Goal: Task Accomplishment & Management: Complete application form

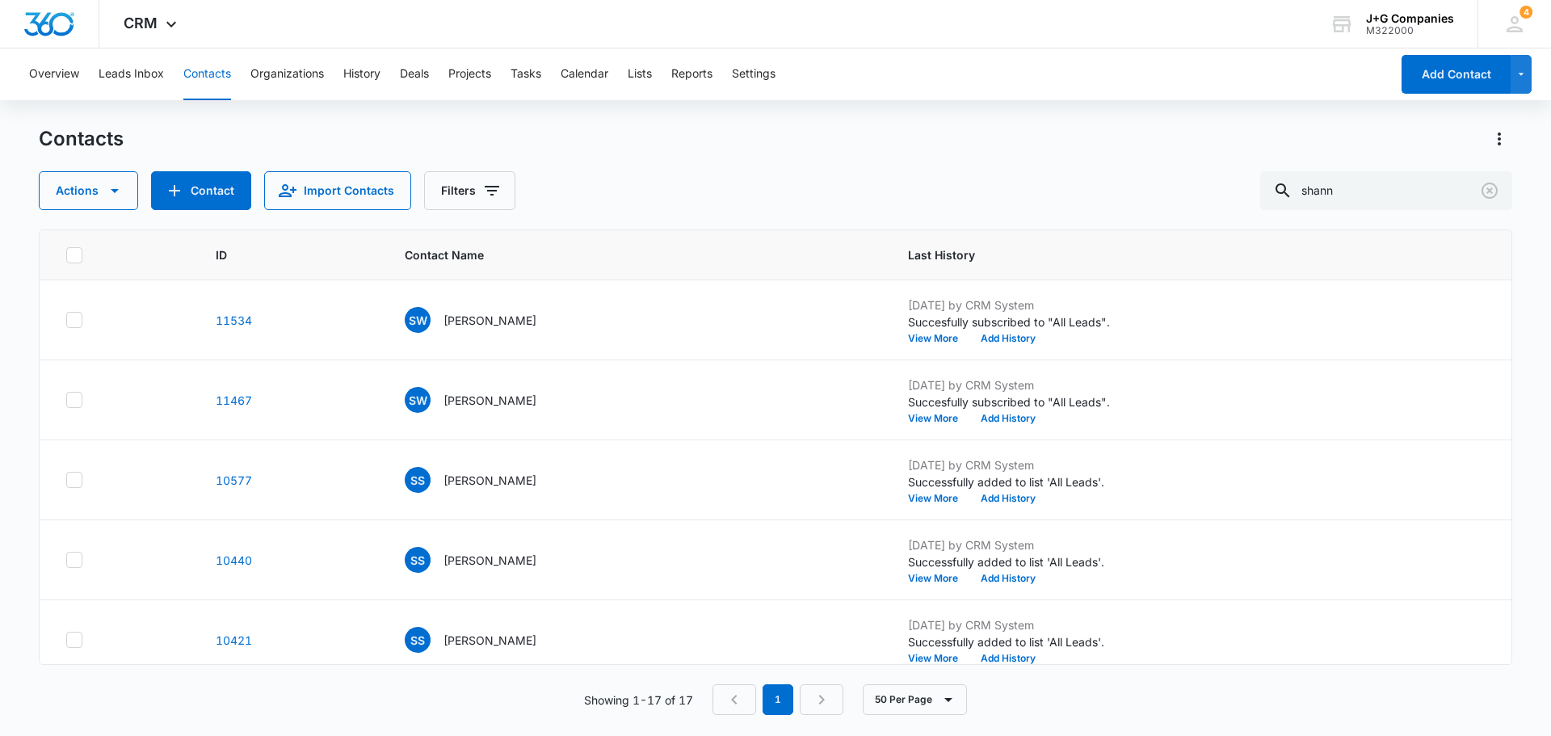
click at [205, 69] on button "Contacts" at bounding box center [207, 74] width 48 height 52
drag, startPoint x: 1378, startPoint y: 199, endPoint x: 1228, endPoint y: 180, distance: 150.5
click at [1249, 183] on div "Actions Contact Import Contacts Filters shann" at bounding box center [775, 190] width 1473 height 39
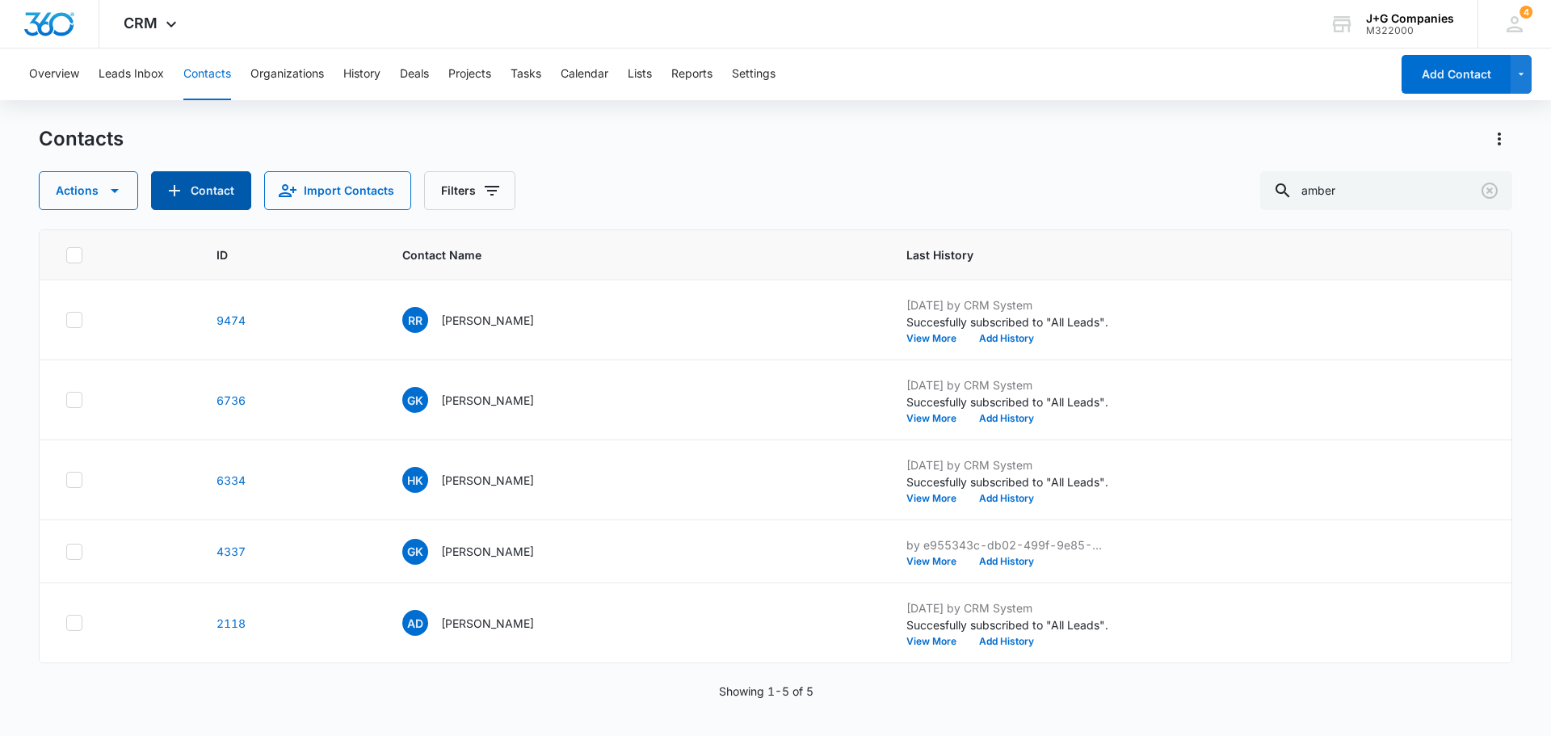
click at [186, 179] on button "Contact" at bounding box center [201, 190] width 100 height 39
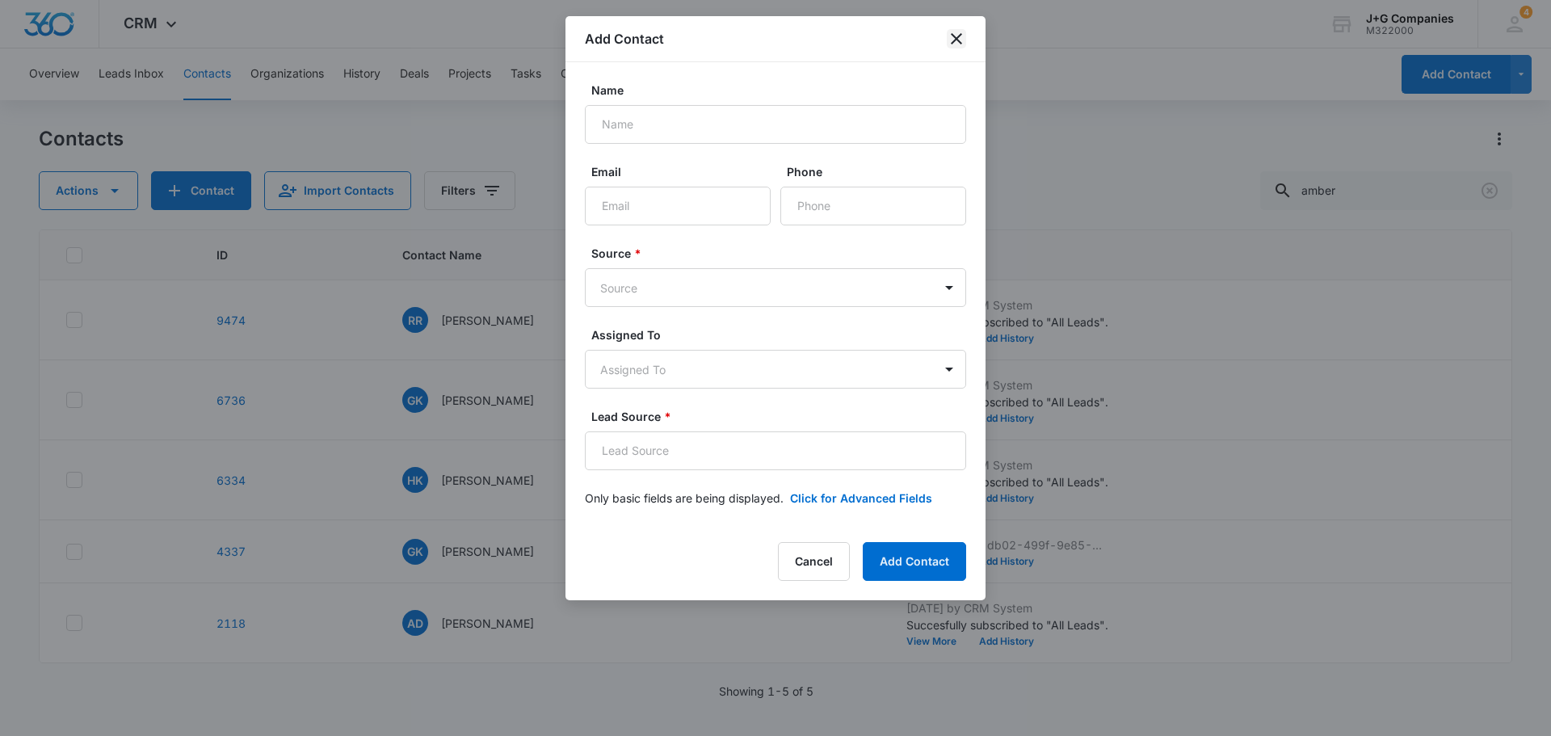
click at [962, 36] on icon "close" at bounding box center [955, 38] width 19 height 19
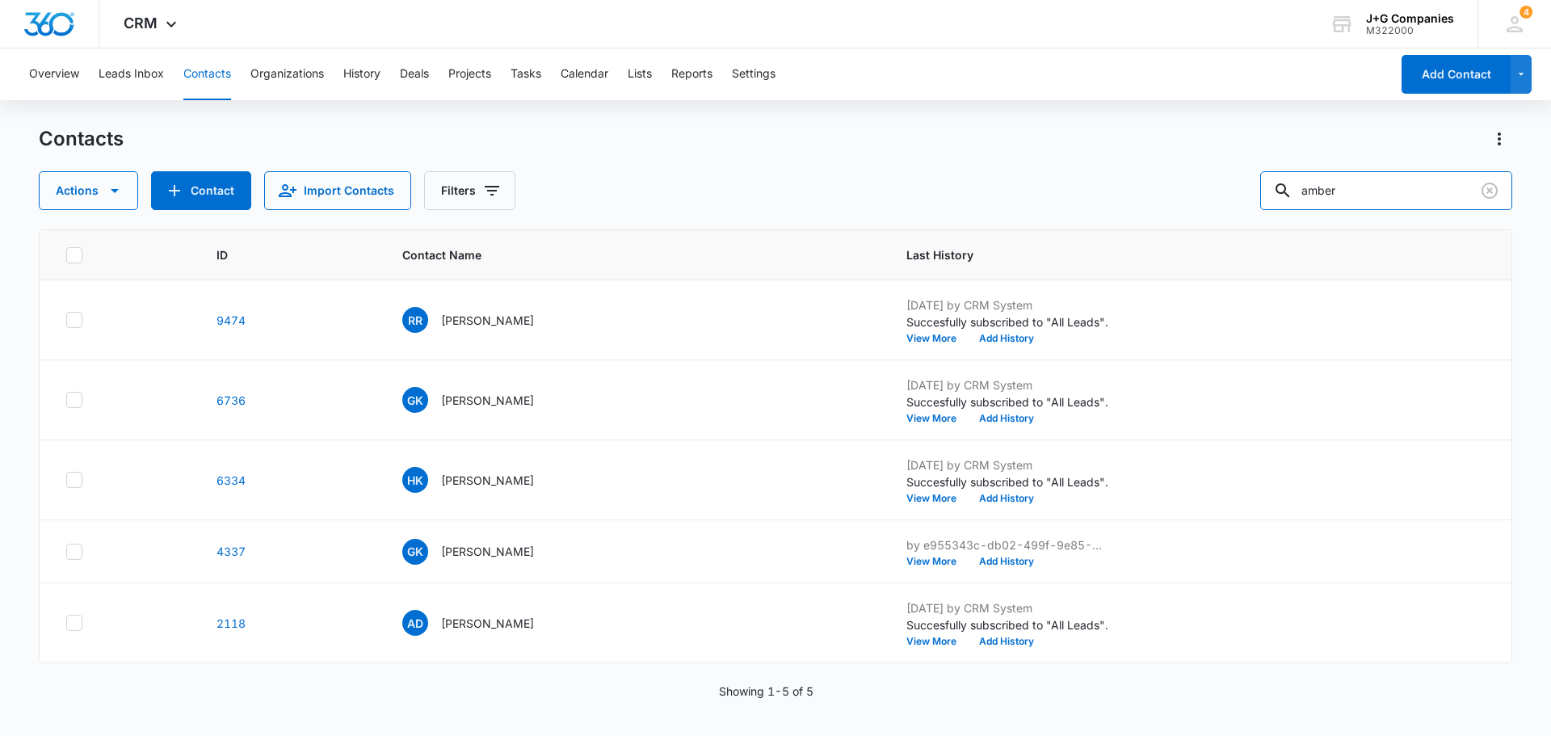
drag, startPoint x: 1311, startPoint y: 185, endPoint x: 1274, endPoint y: 184, distance: 37.2
click at [1278, 185] on input "amber" at bounding box center [1386, 190] width 252 height 39
type input "[PERSON_NAME]"
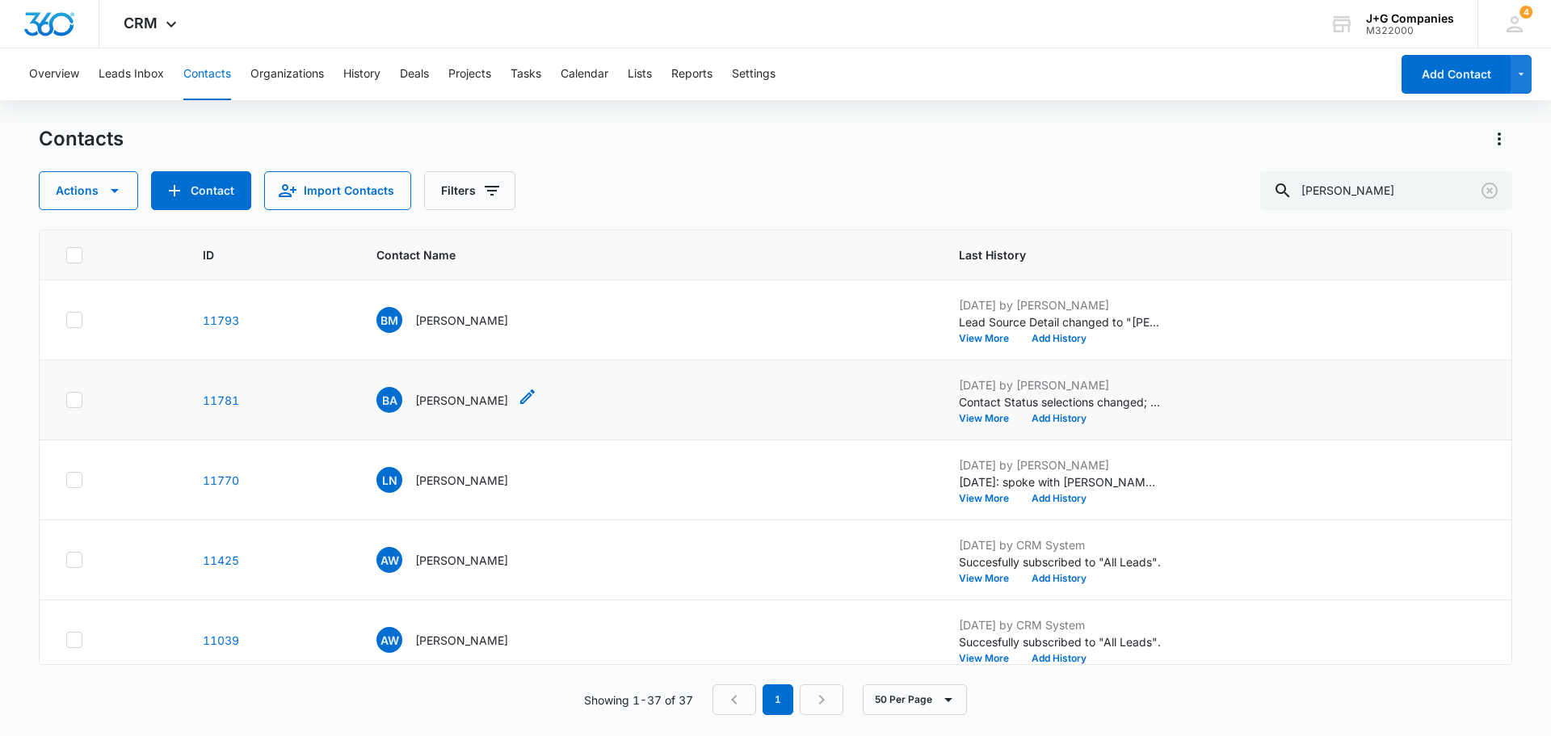
click at [458, 392] on p "[PERSON_NAME]" at bounding box center [461, 400] width 93 height 17
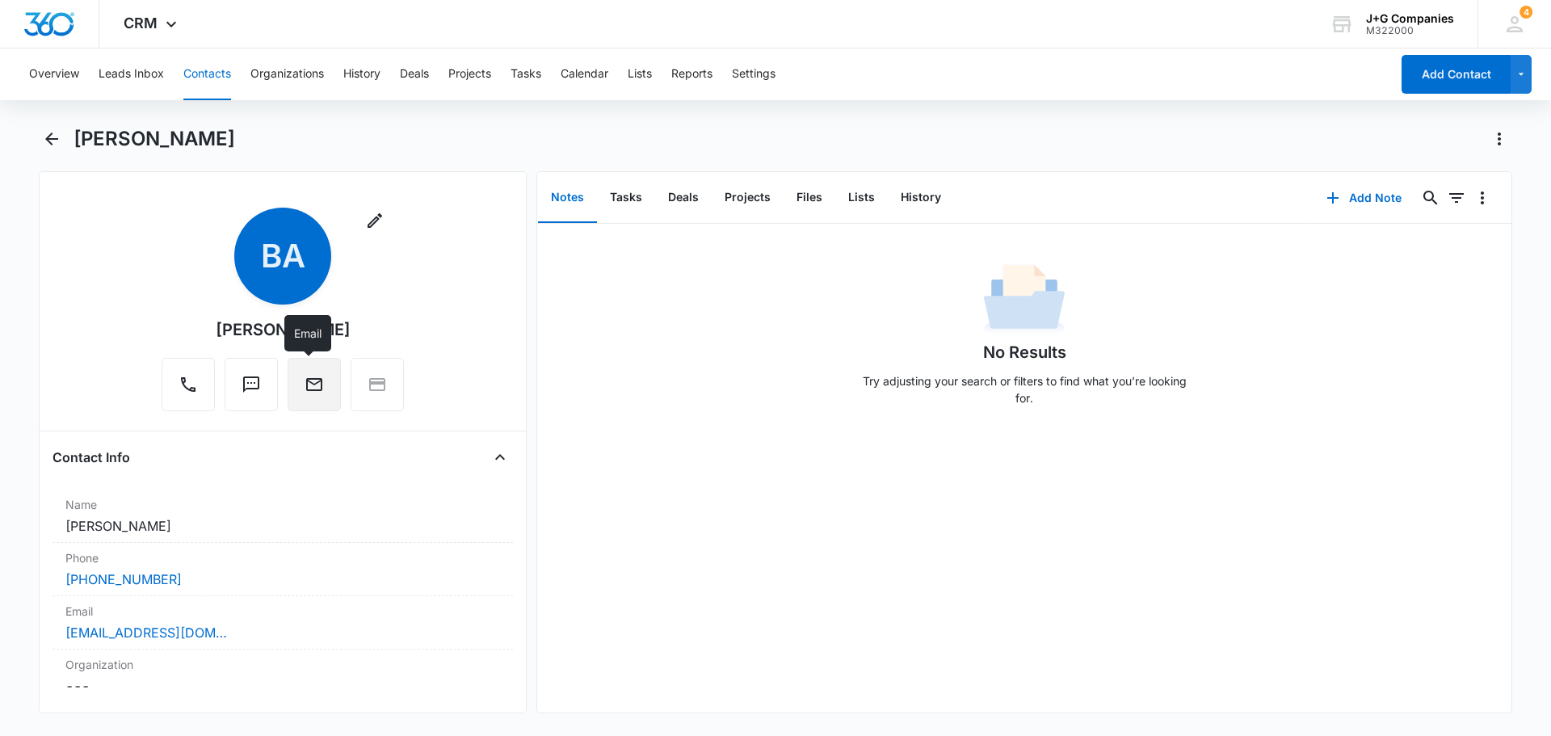
click at [305, 375] on icon "Email" at bounding box center [313, 384] width 19 height 19
click at [47, 133] on icon "Back" at bounding box center [51, 138] width 19 height 19
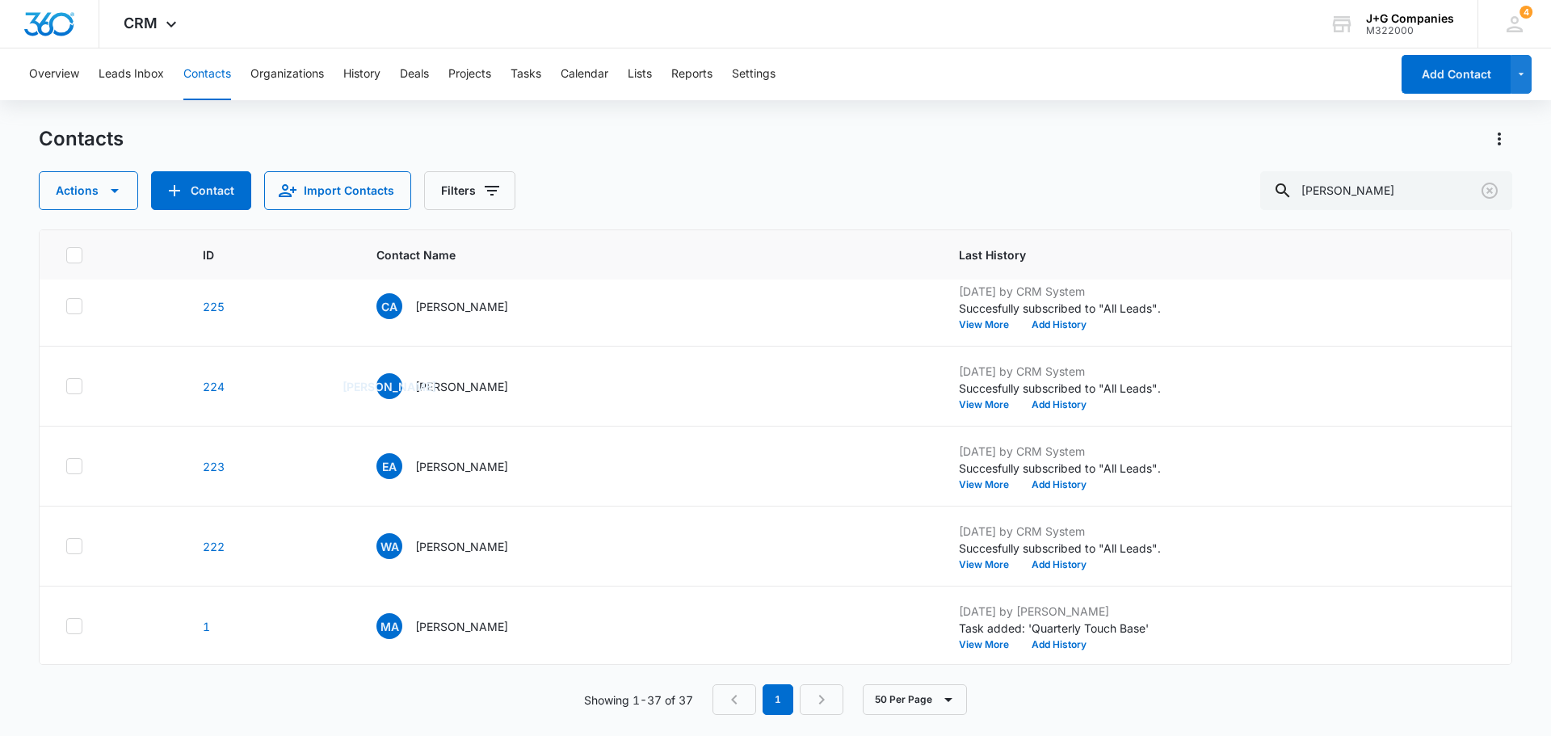
scroll to position [2506, 0]
click at [468, 621] on p "[PERSON_NAME]" at bounding box center [461, 624] width 93 height 17
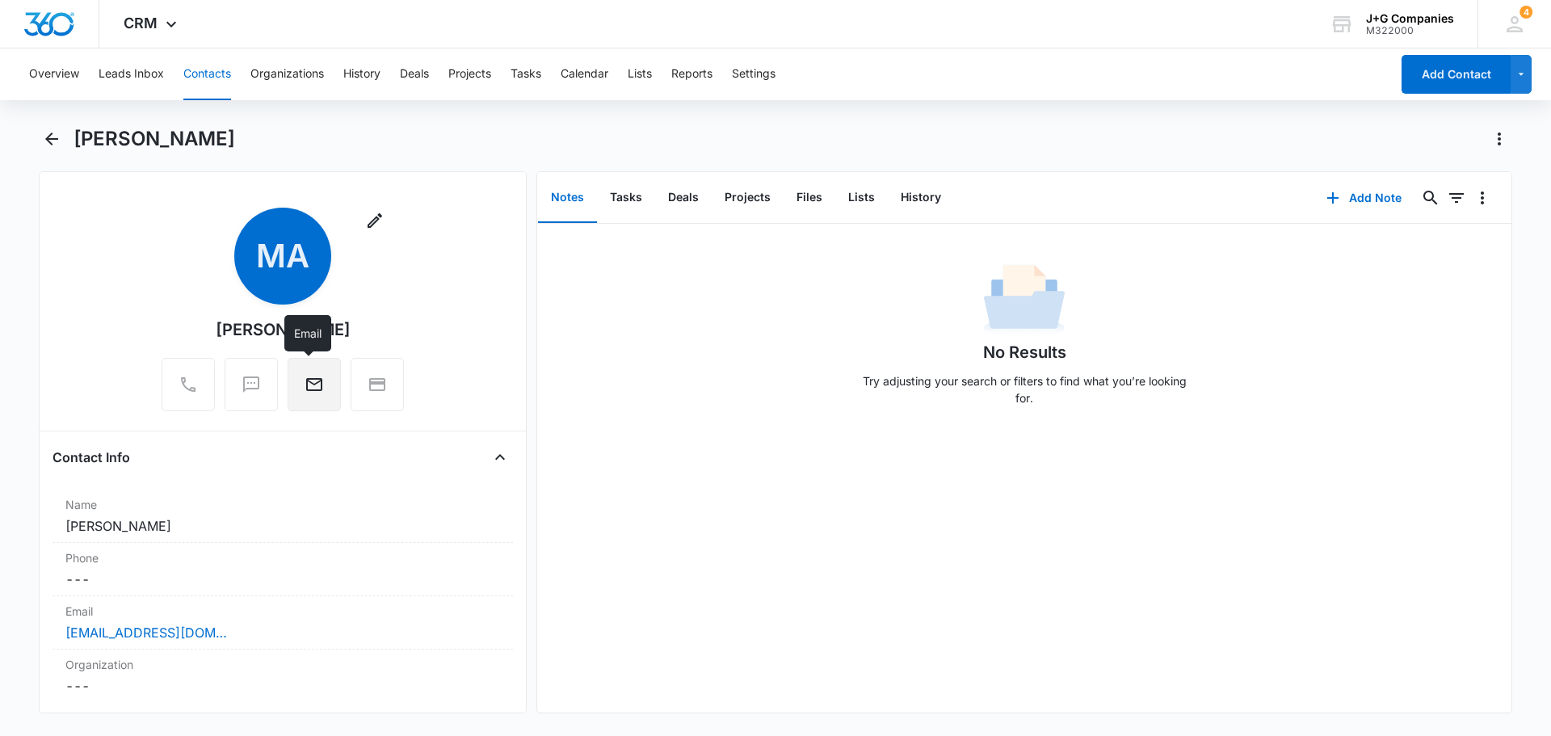
click at [309, 376] on icon "Email" at bounding box center [313, 384] width 19 height 19
click at [213, 69] on button "Contacts" at bounding box center [207, 74] width 48 height 52
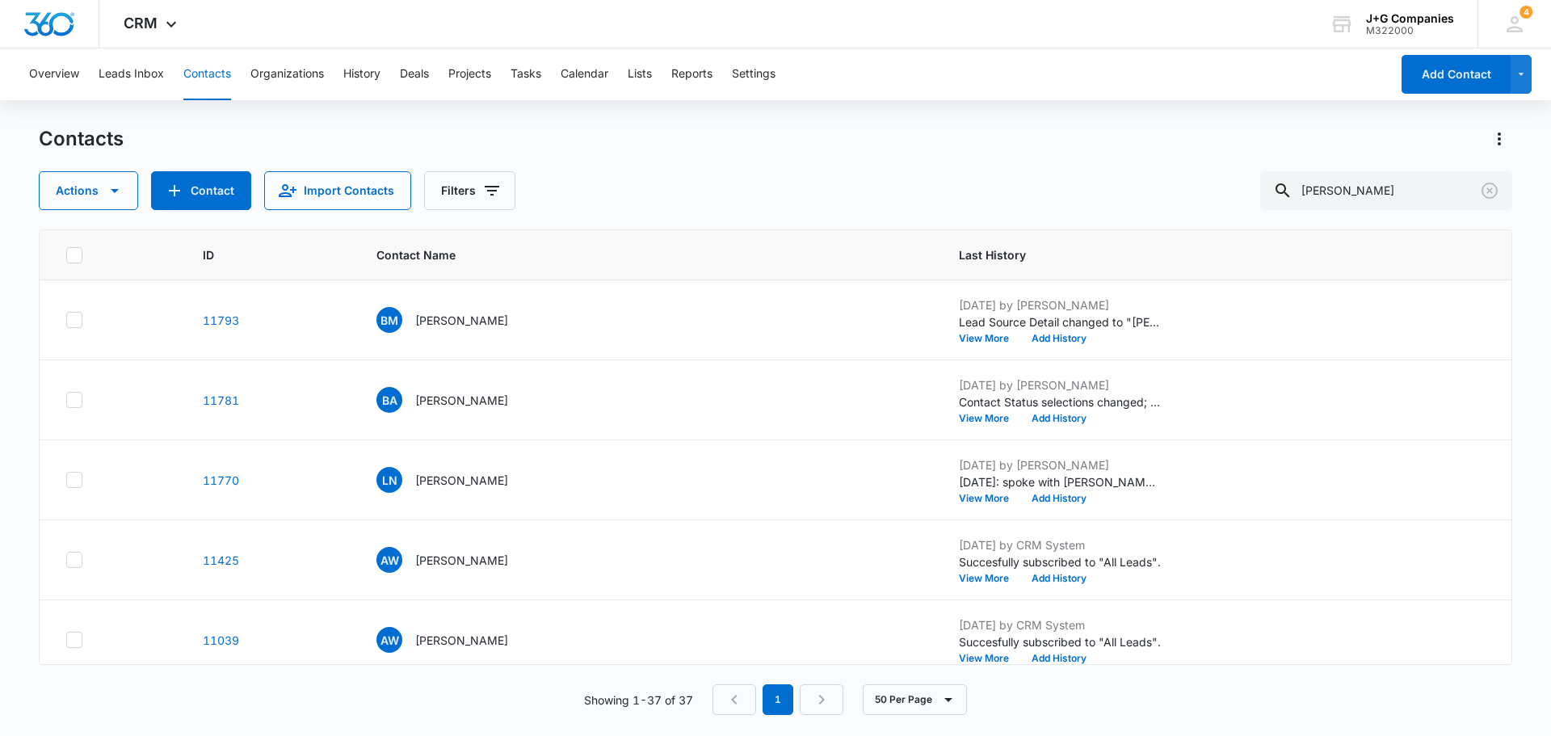
scroll to position [2506, 0]
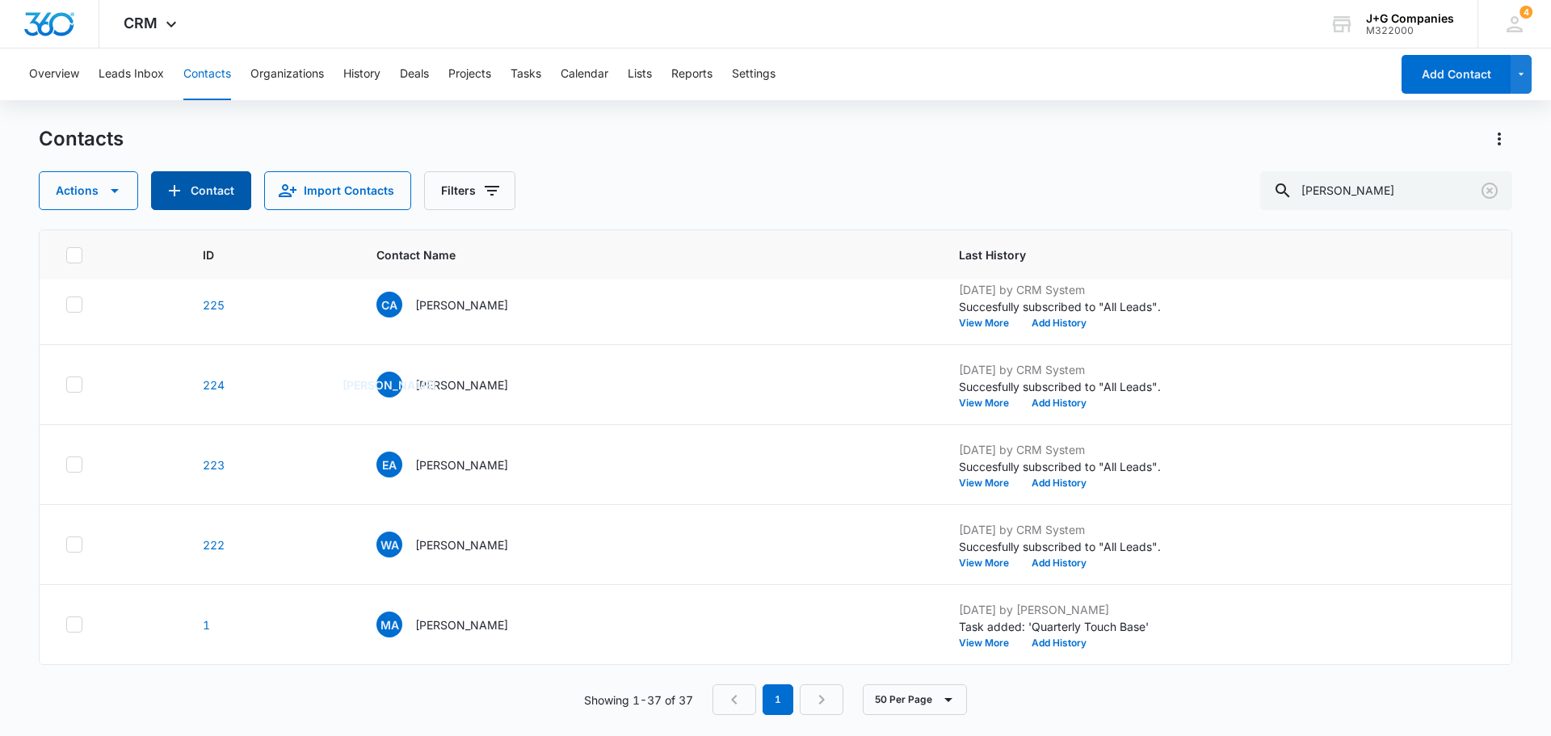
click at [220, 189] on button "Contact" at bounding box center [201, 190] width 100 height 39
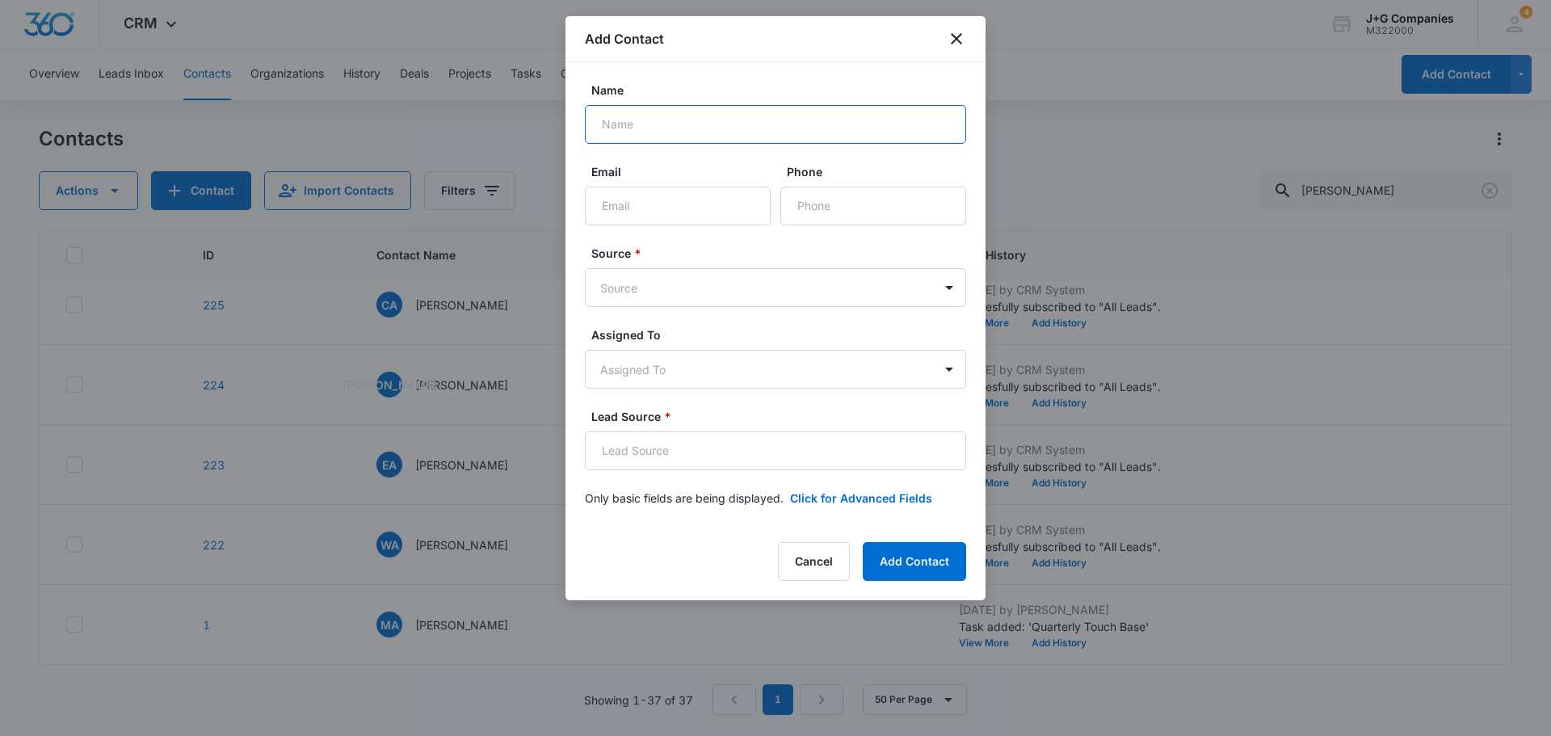
click at [673, 121] on input "Name" at bounding box center [775, 124] width 381 height 39
type input "[PERSON_NAME]"
click at [671, 207] on input "Email" at bounding box center [678, 206] width 186 height 39
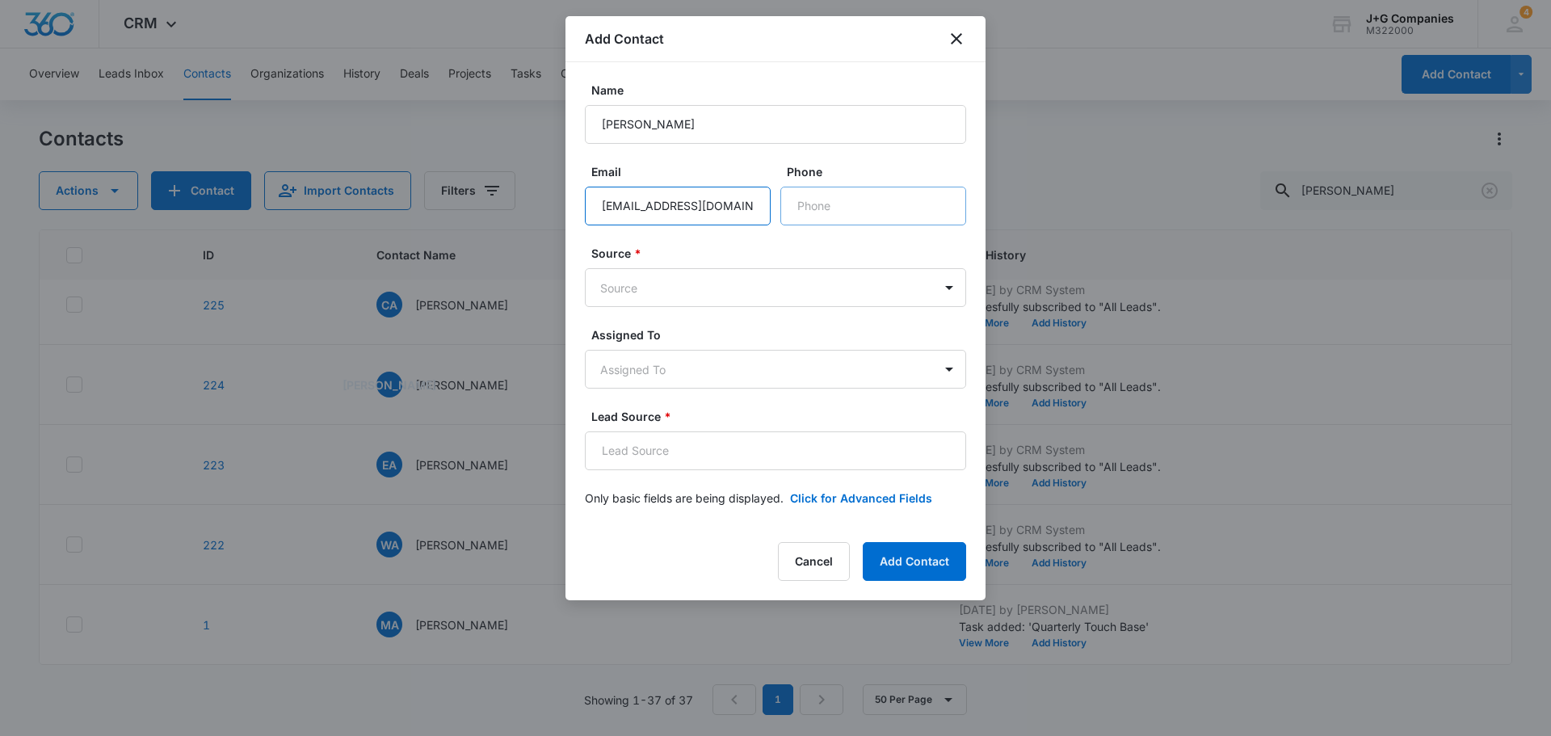
type input "[EMAIL_ADDRESS][DOMAIN_NAME]"
click at [831, 204] on input "Phone" at bounding box center [873, 206] width 186 height 39
type input "[PHONE_NUMBER]"
click at [663, 292] on body "CRM Apps Reputation Forms CRM Email Social Content Intelligence Files Brand Set…" at bounding box center [775, 368] width 1551 height 736
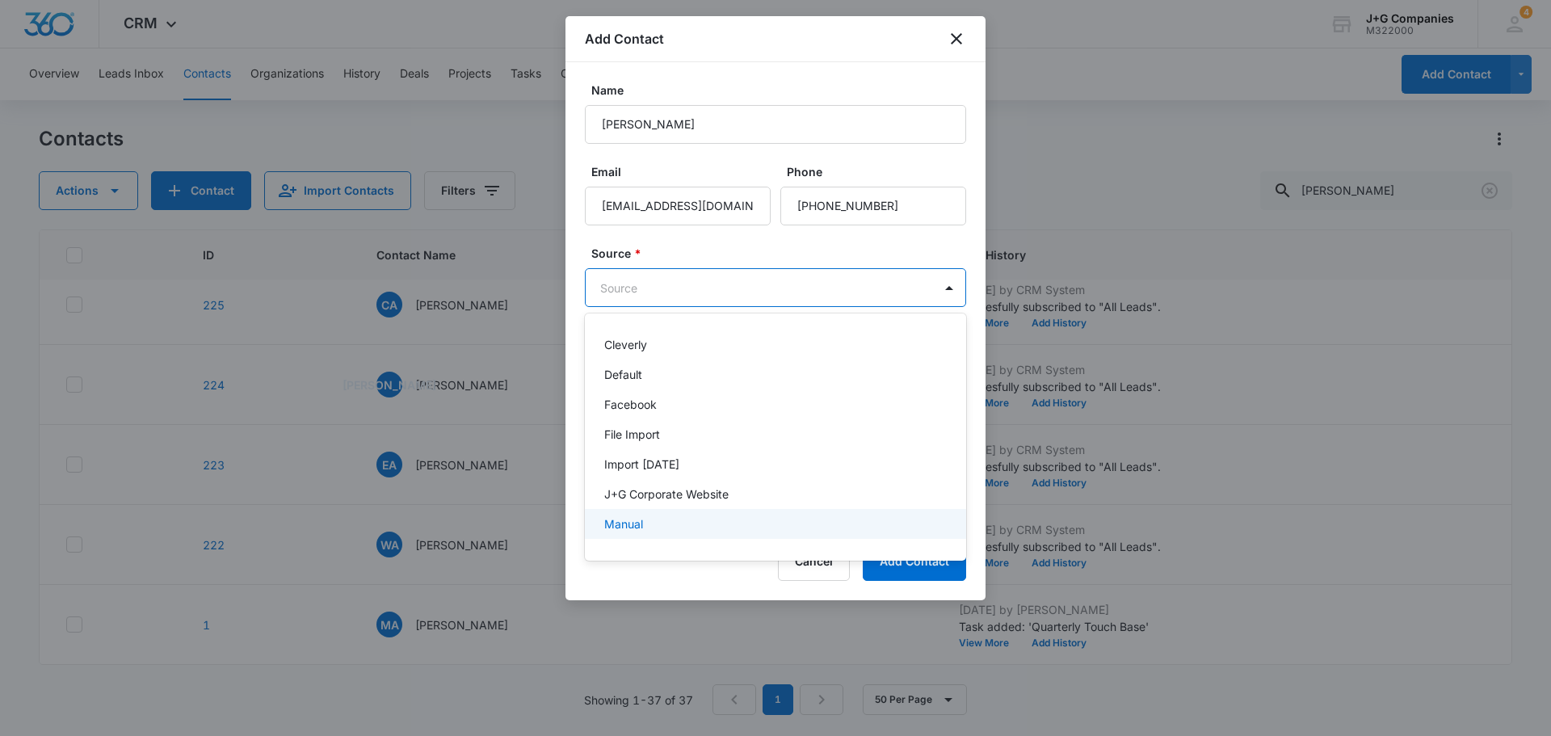
click at [631, 525] on p "Manual" at bounding box center [623, 523] width 39 height 17
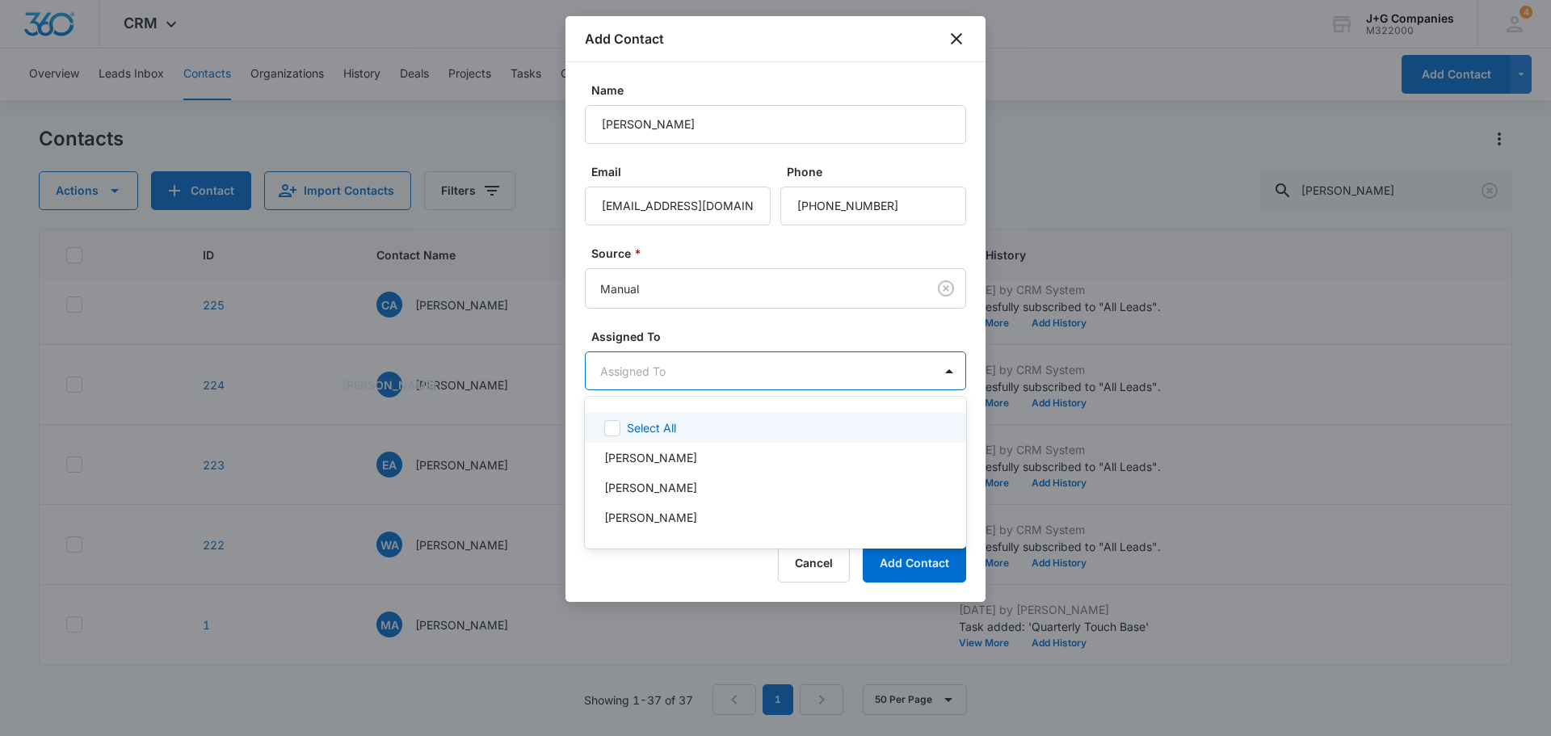
click at [739, 373] on body "CRM Apps Reputation Forms CRM Email Social Content Intelligence Files Brand Set…" at bounding box center [775, 368] width 1551 height 736
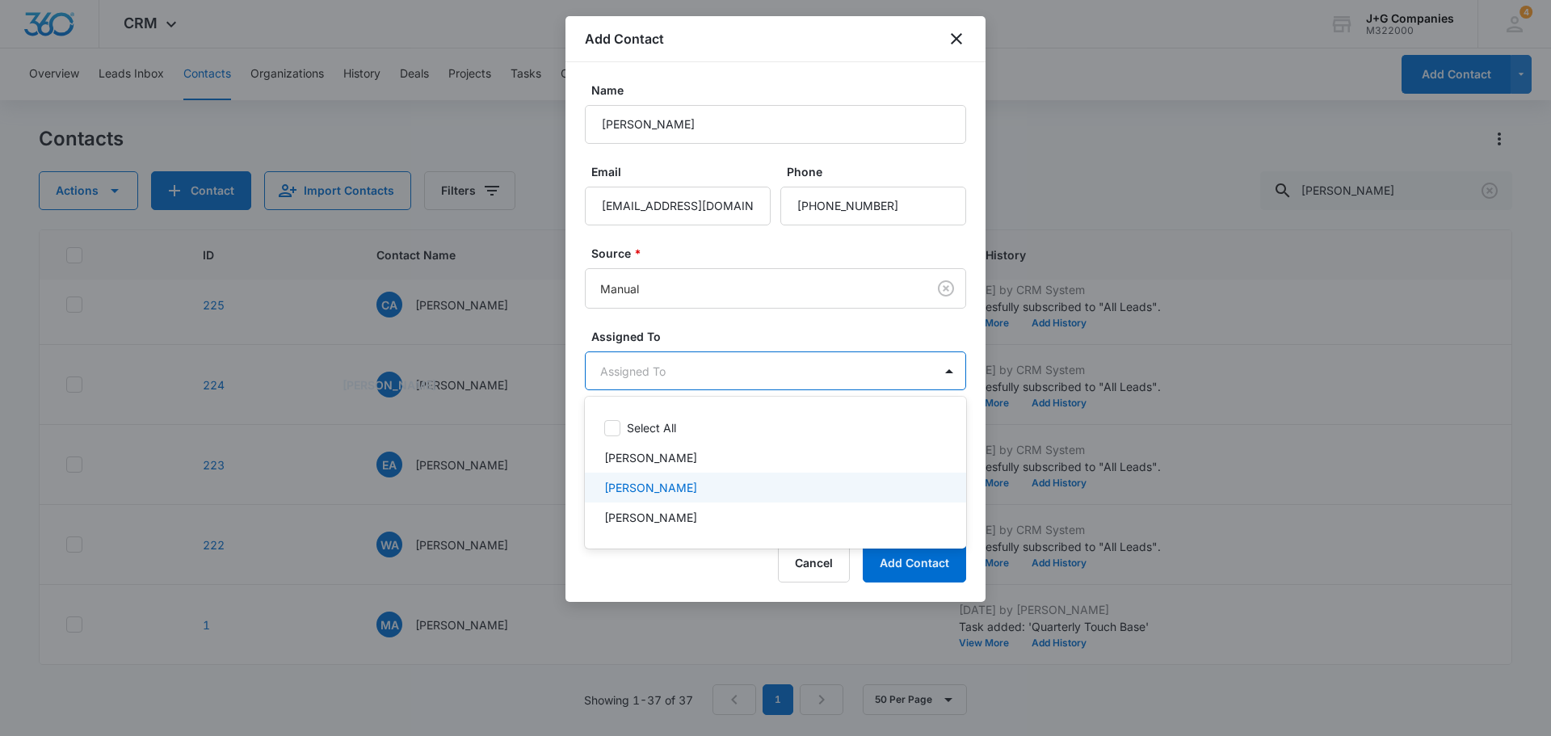
click at [657, 491] on p "[PERSON_NAME]" at bounding box center [650, 487] width 93 height 17
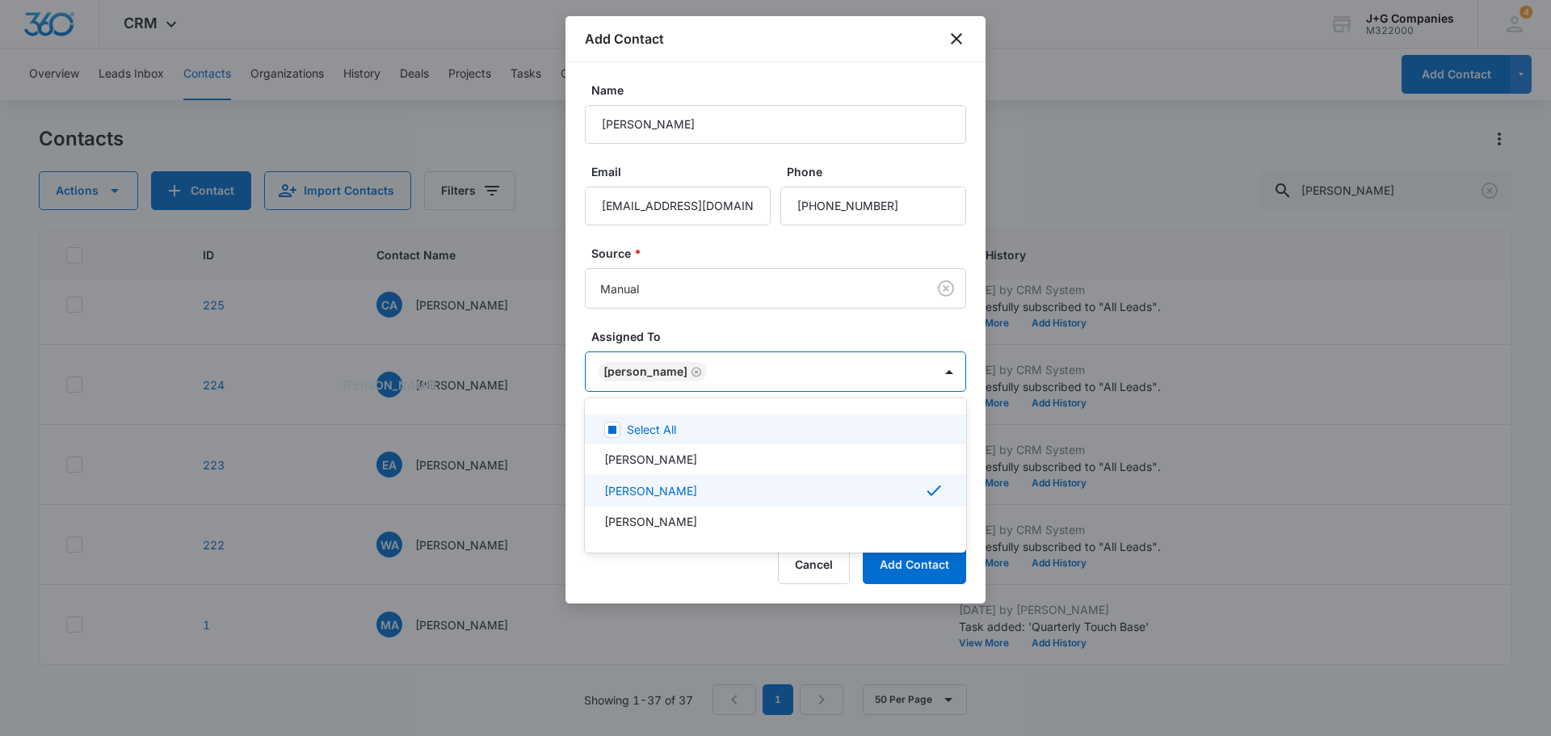
click at [727, 308] on div at bounding box center [775, 368] width 1551 height 736
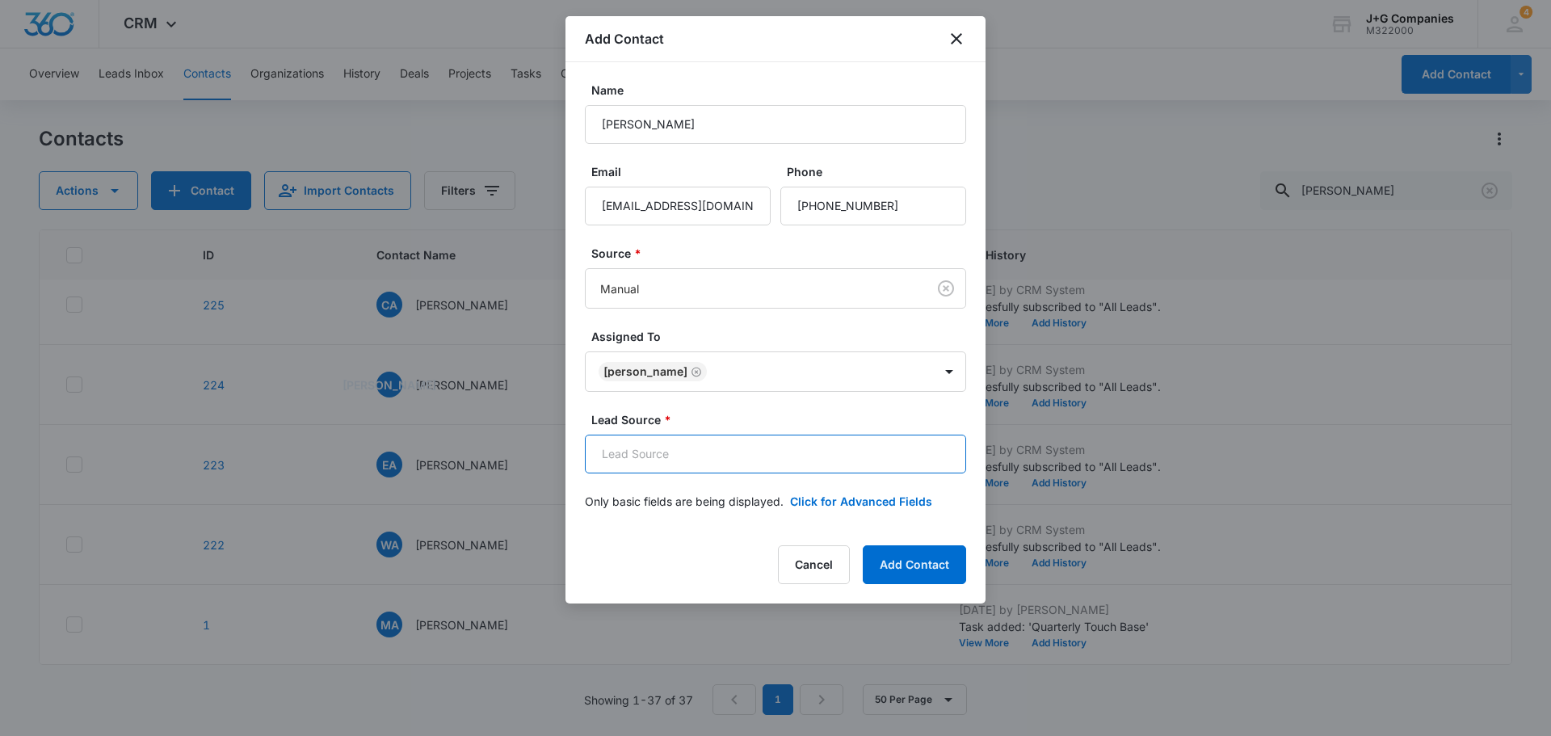
click at [696, 451] on input "Lead Source *" at bounding box center [775, 453] width 381 height 39
type input "Referral"
click at [849, 505] on button "Click for Advanced Fields" at bounding box center [861, 501] width 142 height 17
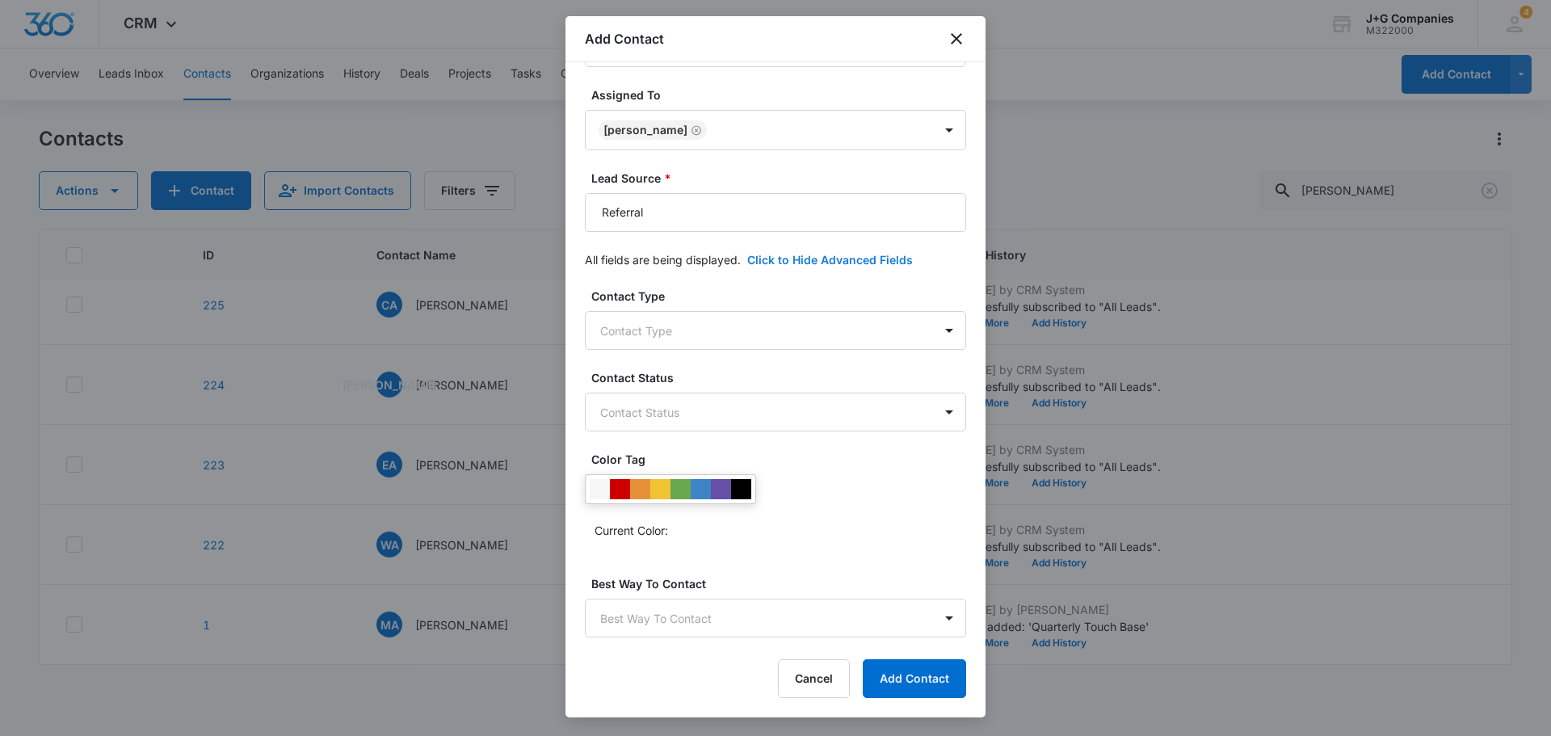
scroll to position [242, 0]
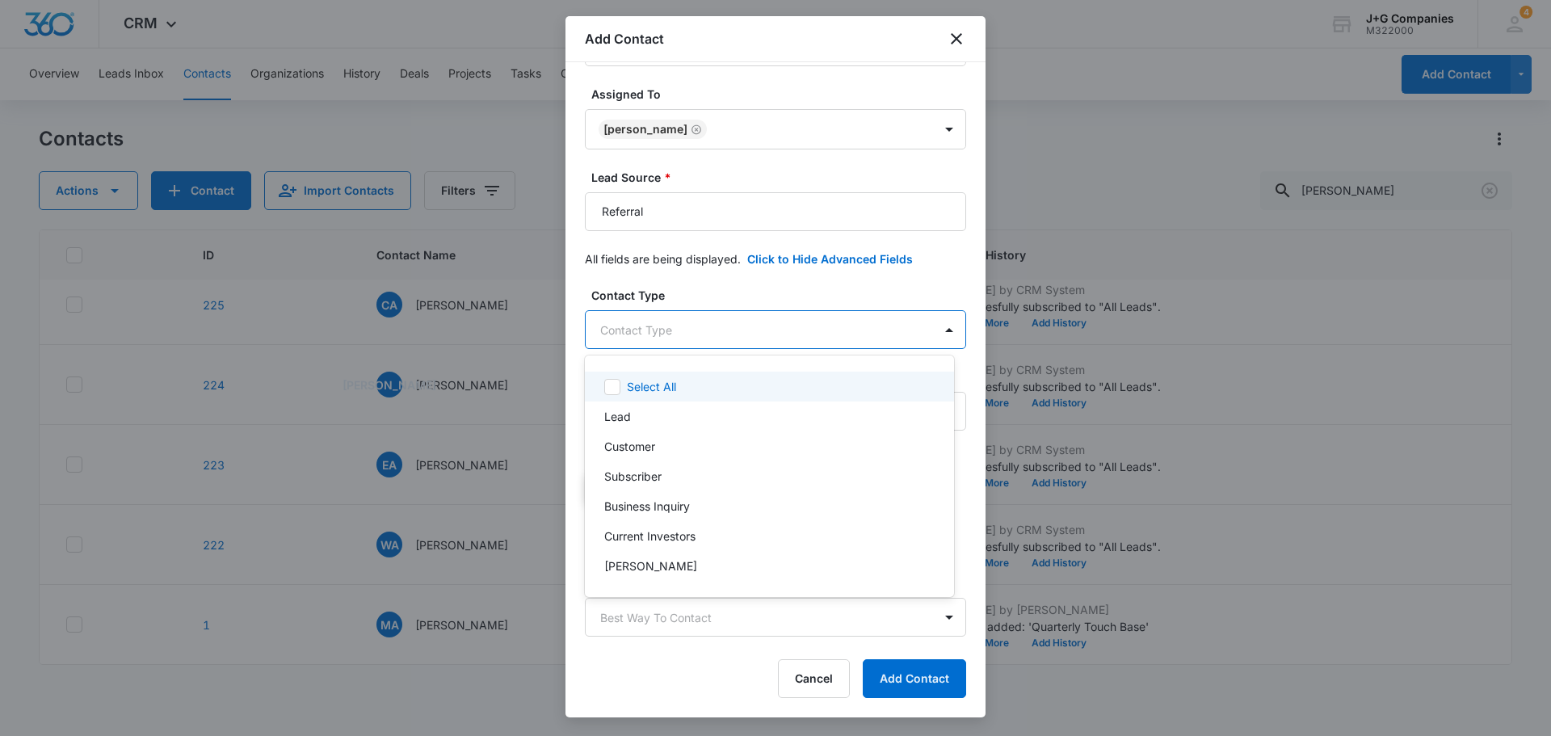
click at [682, 331] on body "CRM Apps Reputation Forms CRM Email Social Content Intelligence Files Brand Set…" at bounding box center [775, 368] width 1551 height 736
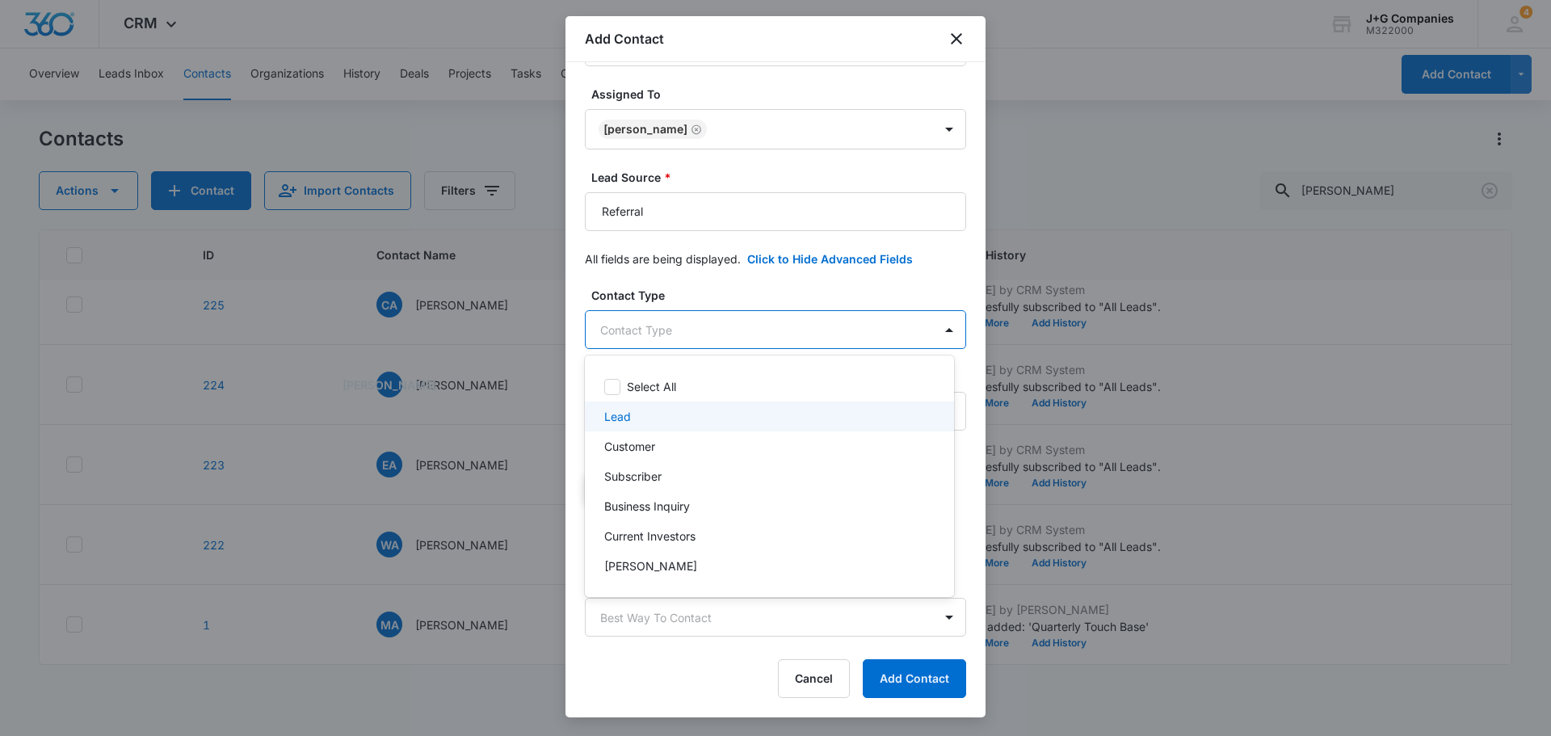
drag, startPoint x: 618, startPoint y: 418, endPoint x: 631, endPoint y: 434, distance: 20.1
click at [629, 433] on div "Select All Lead Customer Subscriber Business Inquiry Current Investors [PERSON_…" at bounding box center [769, 476] width 369 height 216
click at [615, 413] on p "Lead" at bounding box center [617, 416] width 27 height 17
click at [762, 287] on div at bounding box center [775, 368] width 1551 height 736
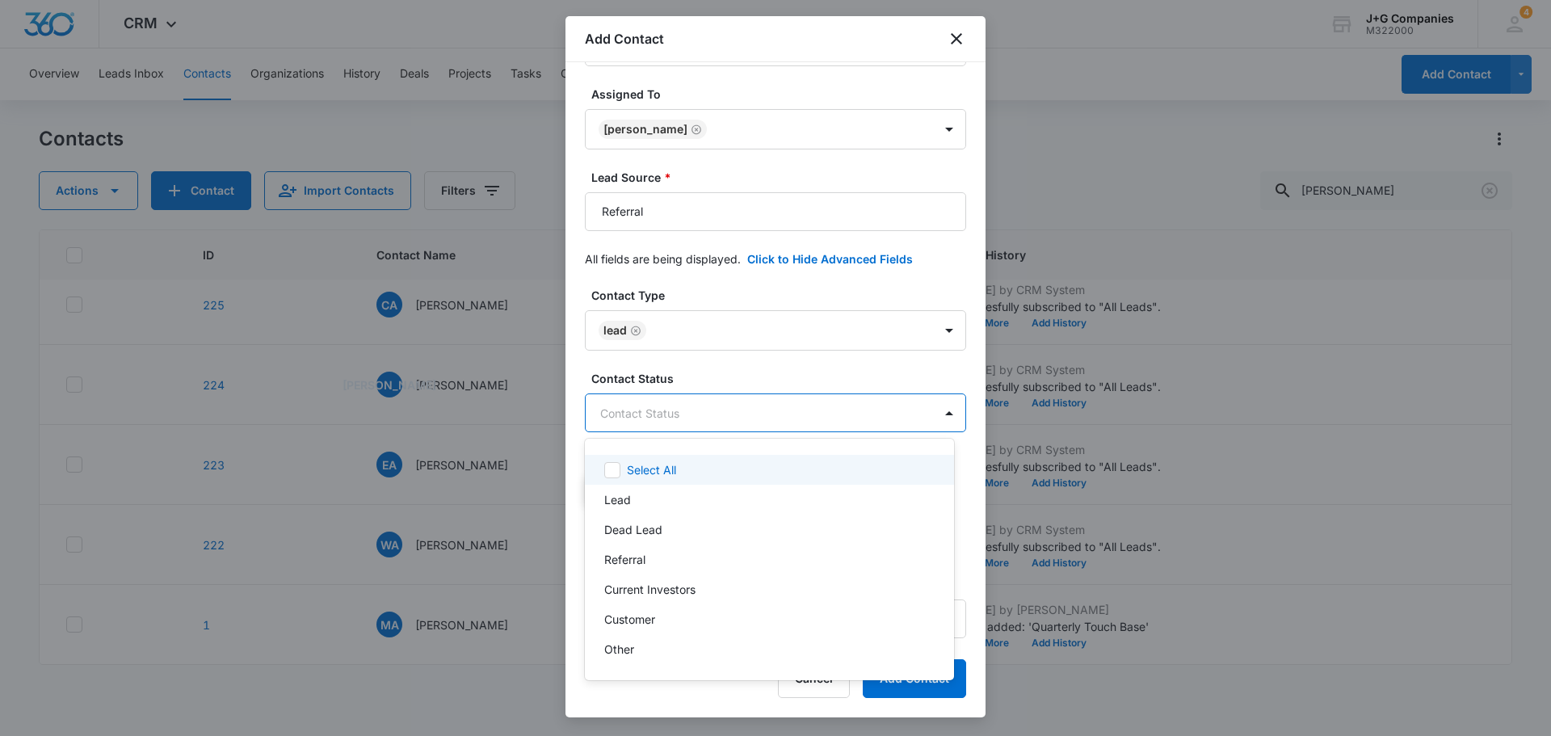
click at [699, 411] on body "CRM Apps Reputation Forms CRM Email Social Content Intelligence Files Brand Set…" at bounding box center [775, 368] width 1551 height 736
click at [623, 499] on p "Lead" at bounding box center [617, 499] width 27 height 17
click at [740, 364] on div at bounding box center [775, 368] width 1551 height 736
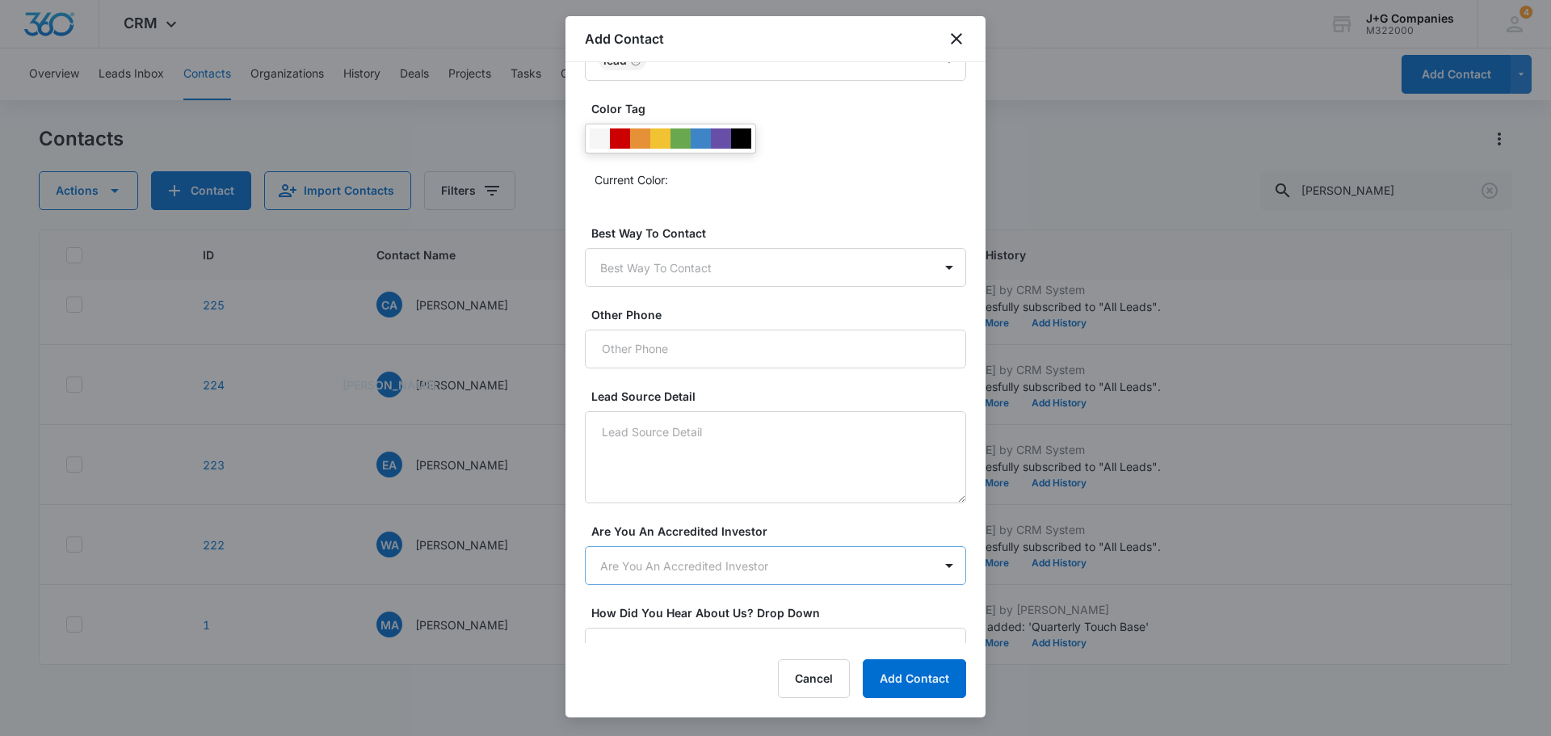
scroll to position [619, 0]
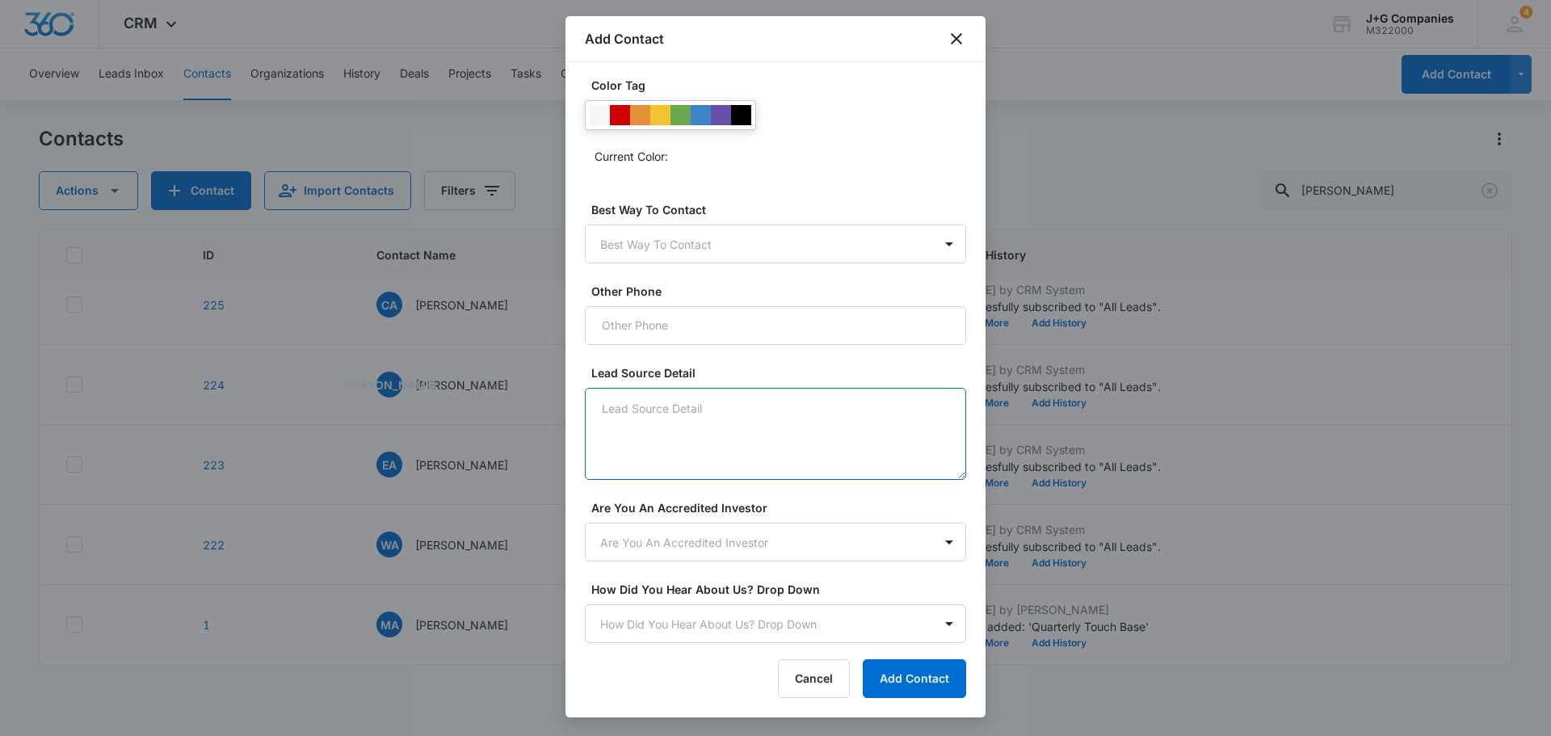
click at [686, 402] on textarea "Lead Source Detail" at bounding box center [775, 434] width 381 height 92
type textarea "Daughter and [PERSON_NAME] and [PERSON_NAME]"
click at [920, 676] on button "Add Contact" at bounding box center [913, 678] width 103 height 39
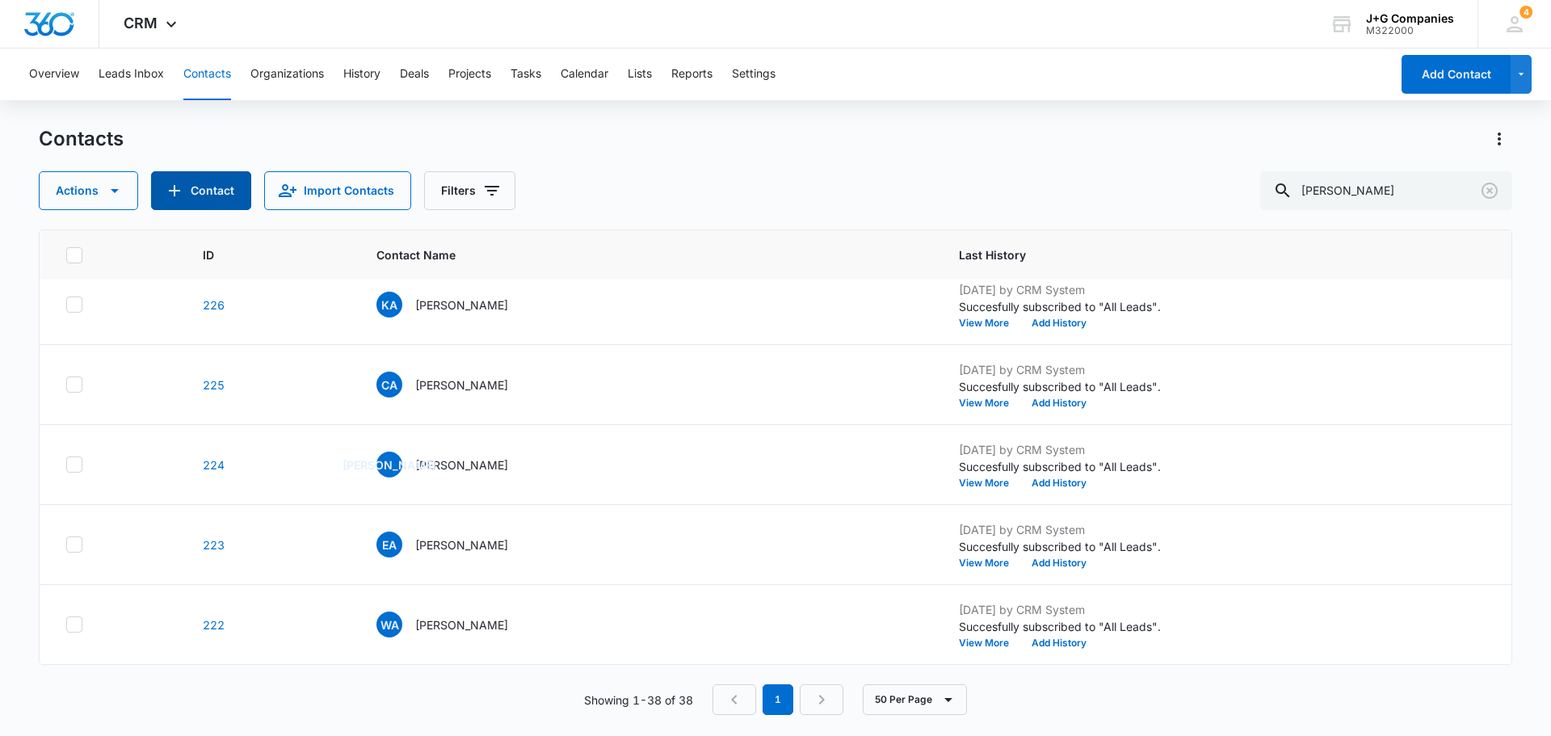
scroll to position [2586, 0]
click at [1246, 187] on div "Actions Contact Import Contacts Filters [PERSON_NAME]" at bounding box center [775, 190] width 1473 height 39
type input "[PERSON_NAME]"
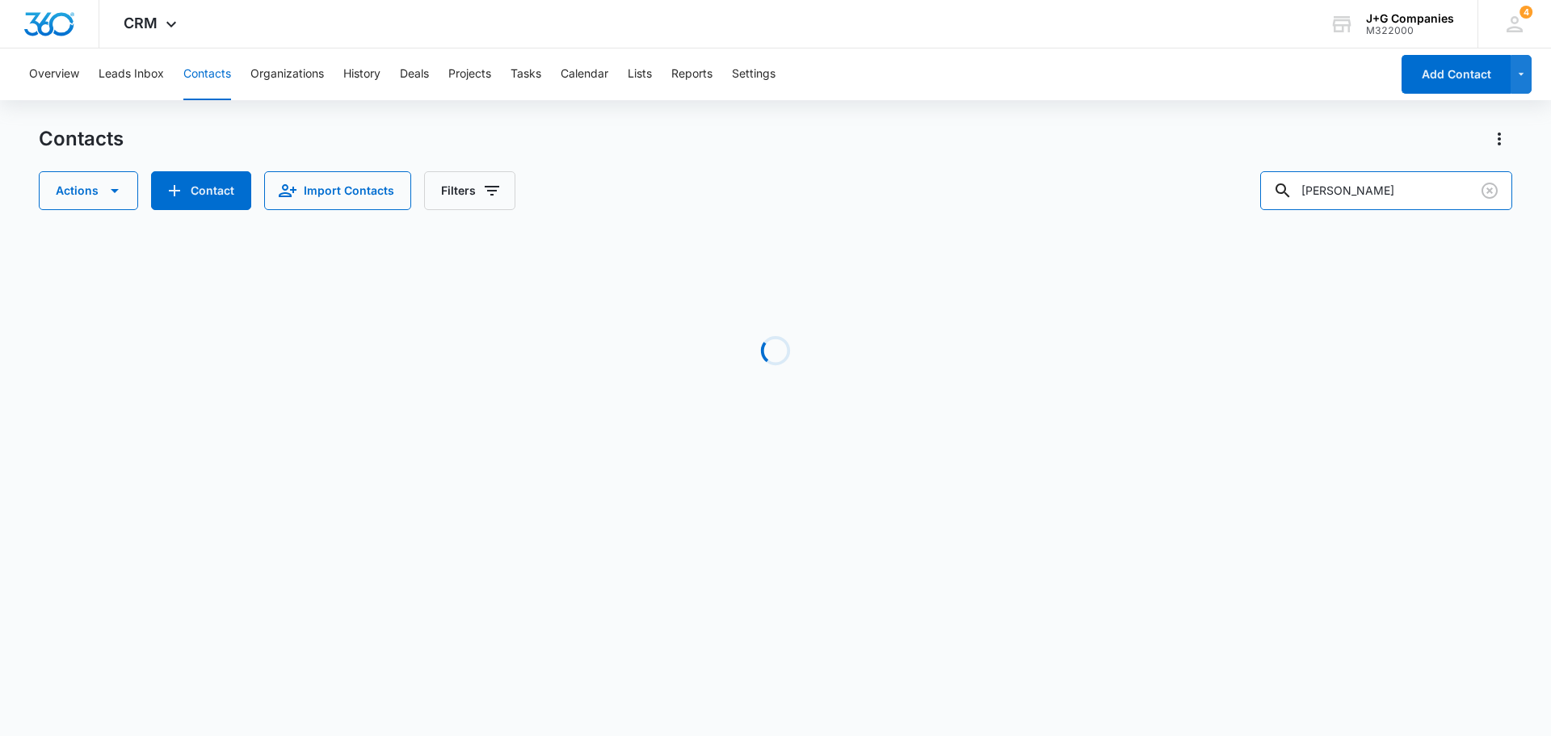
scroll to position [0, 0]
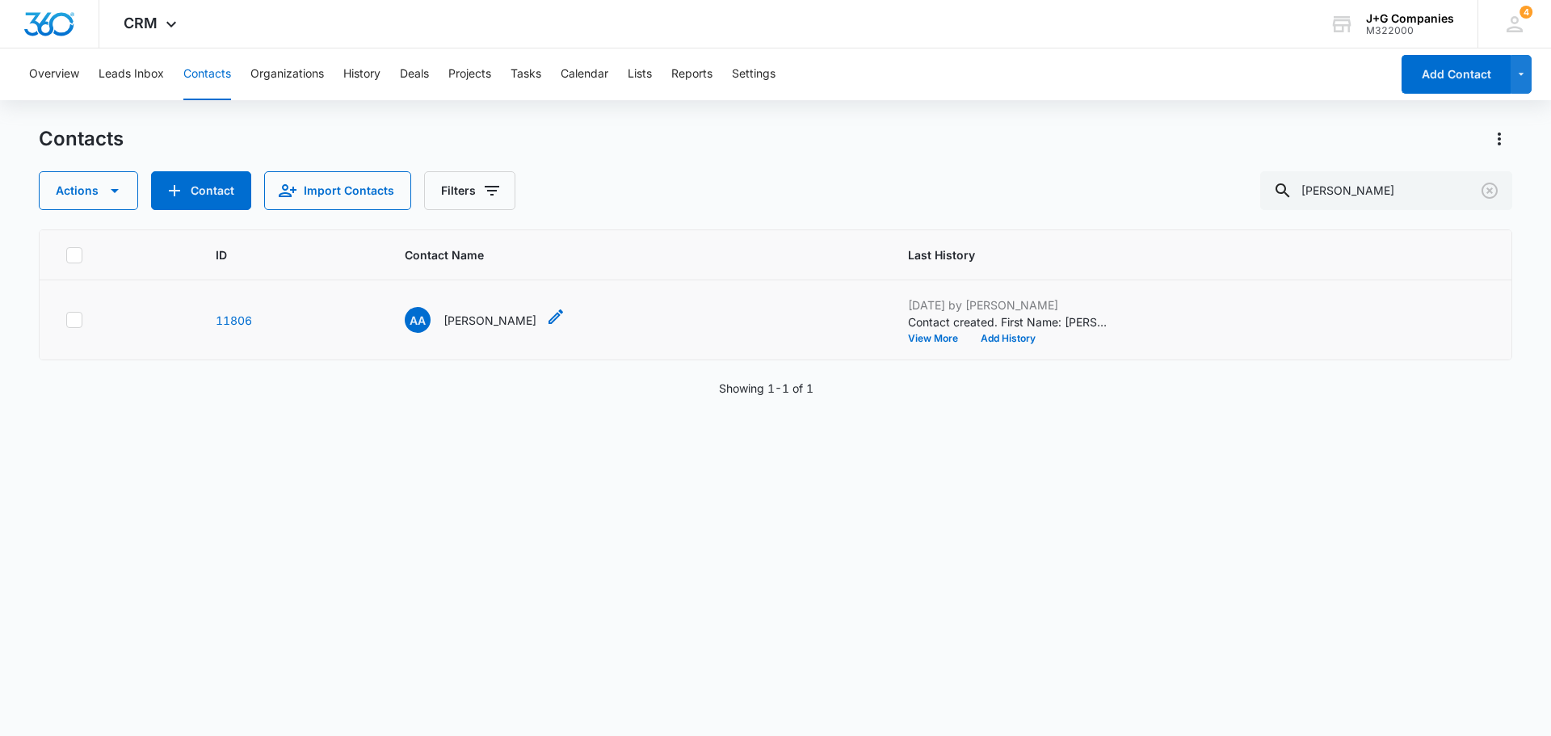
click at [472, 325] on p "[PERSON_NAME]" at bounding box center [489, 320] width 93 height 17
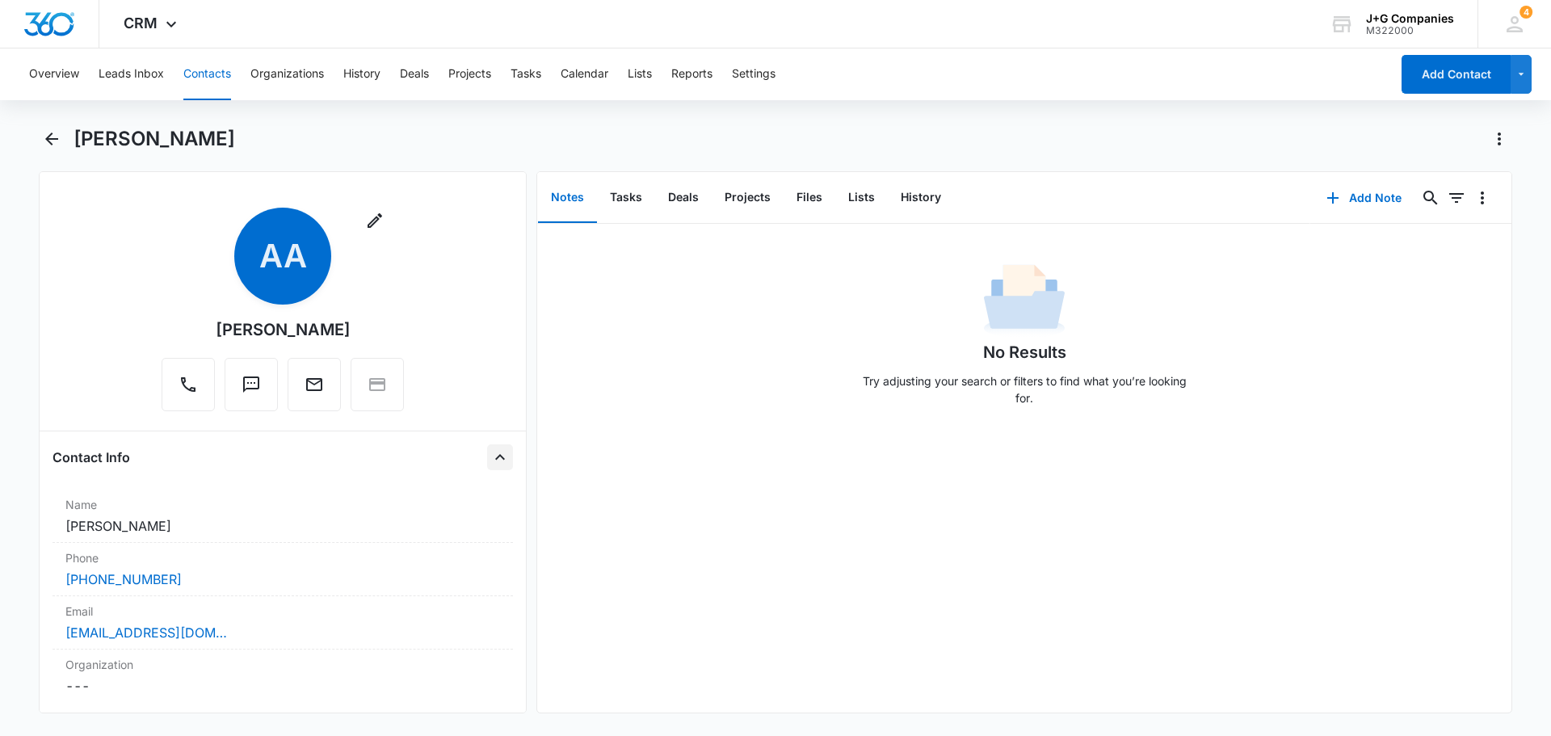
click at [490, 453] on icon "Close" at bounding box center [499, 456] width 19 height 19
click at [490, 453] on icon "Open" at bounding box center [499, 456] width 19 height 19
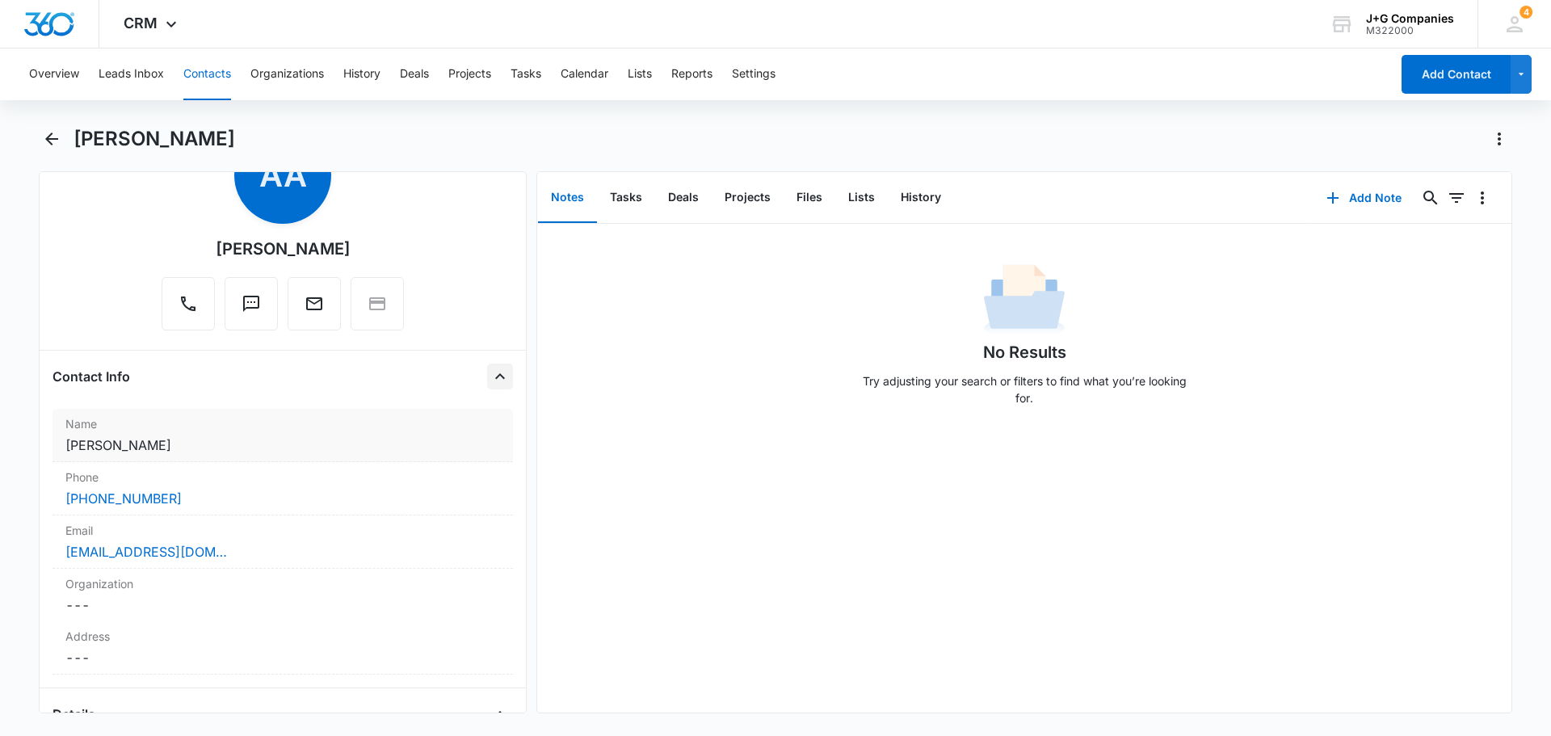
click at [317, 435] on div "Name Cancel Save Changes [PERSON_NAME]" at bounding box center [282, 435] width 460 height 53
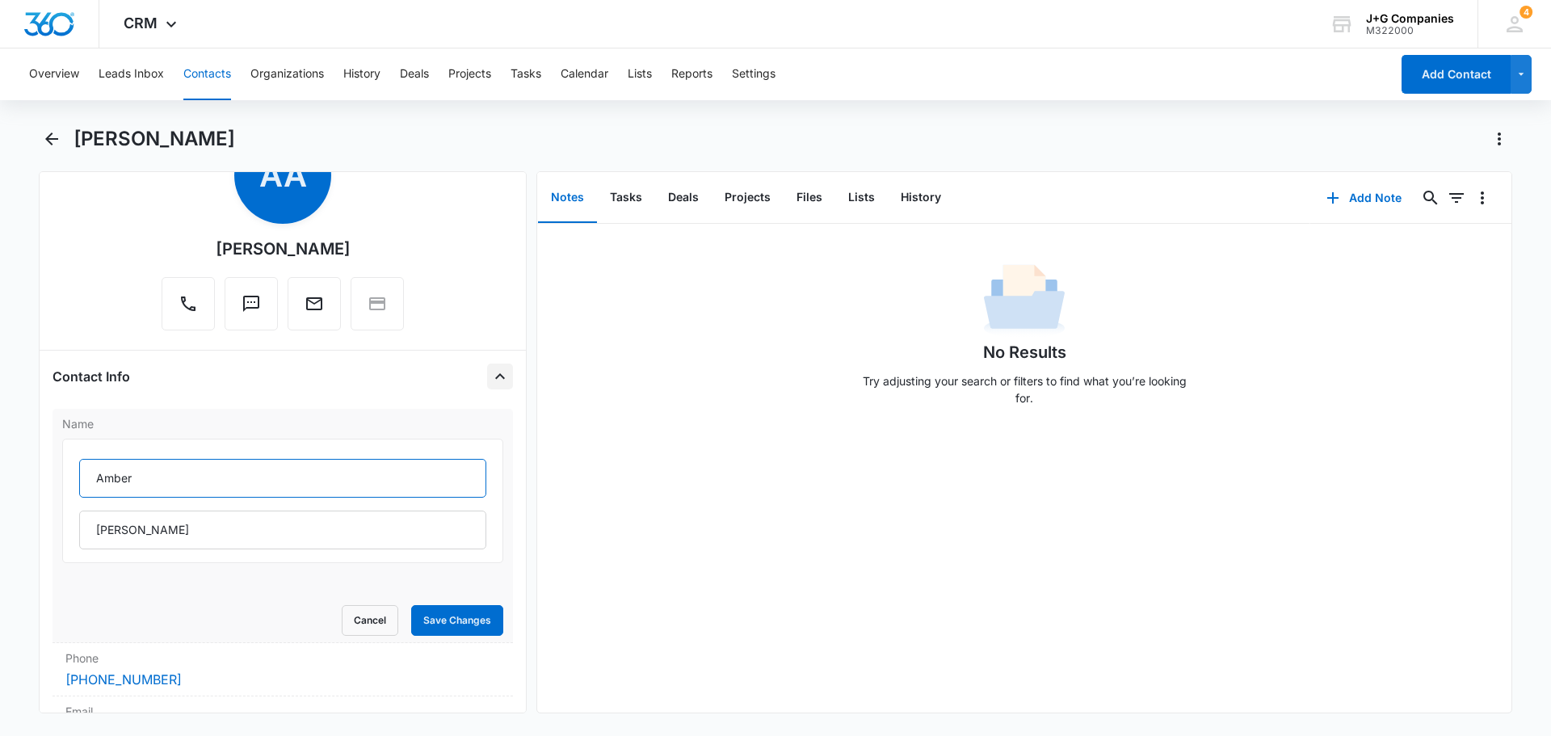
drag, startPoint x: 223, startPoint y: 480, endPoint x: 245, endPoint y: 498, distance: 29.3
click at [243, 497] on div "[PERSON_NAME]" at bounding box center [282, 504] width 407 height 90
type input "[PERSON_NAME] ([PERSON_NAME])"
type input "[PERSON_NAME]"
click at [444, 615] on button "Save Changes" at bounding box center [457, 620] width 92 height 31
